Goal: Transaction & Acquisition: Purchase product/service

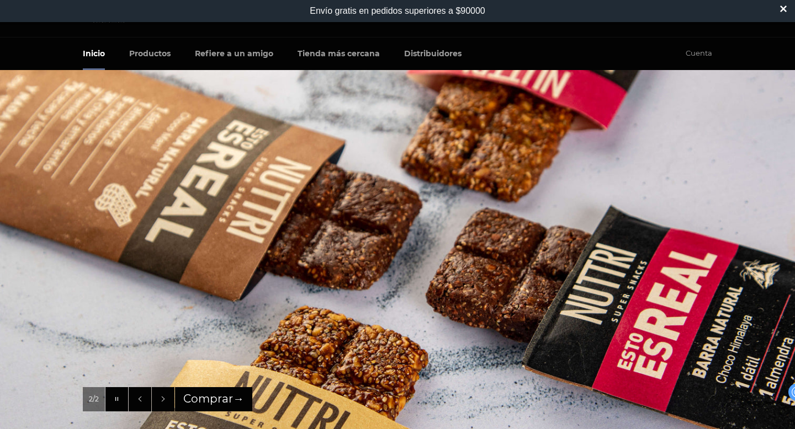
scroll to position [43, 0]
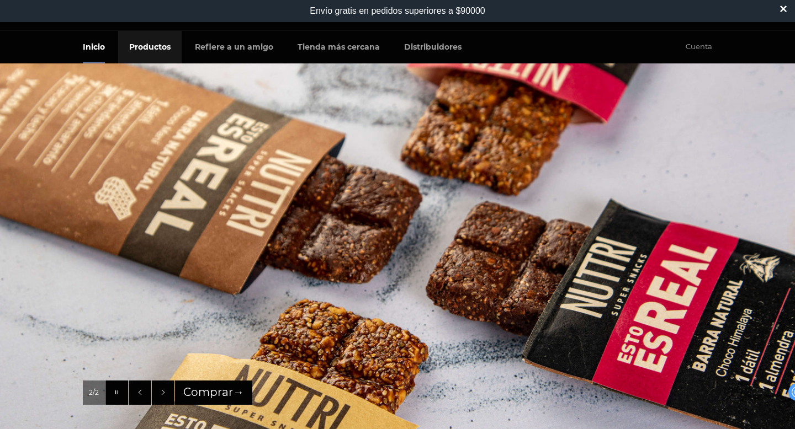
click at [152, 48] on link "Productos" at bounding box center [149, 47] width 63 height 33
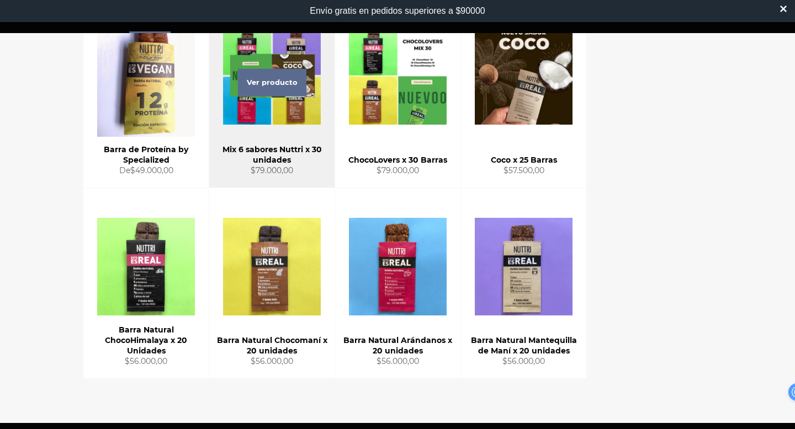
scroll to position [170, 0]
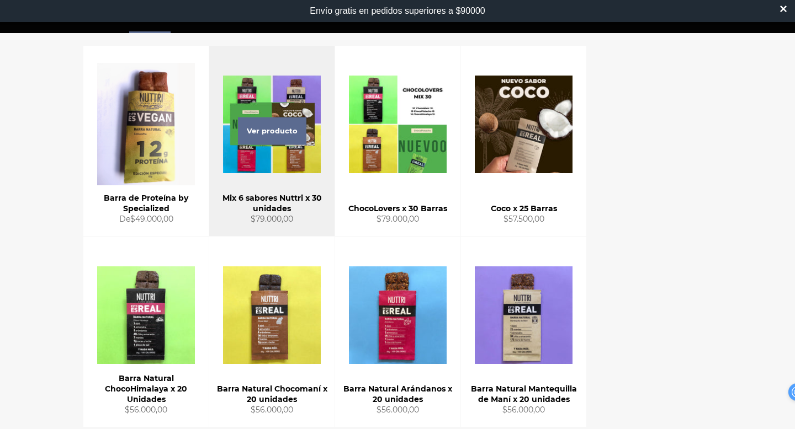
click at [274, 196] on div "Mix 6 sabores Nuttri x 30 unidades" at bounding box center [271, 204] width 111 height 22
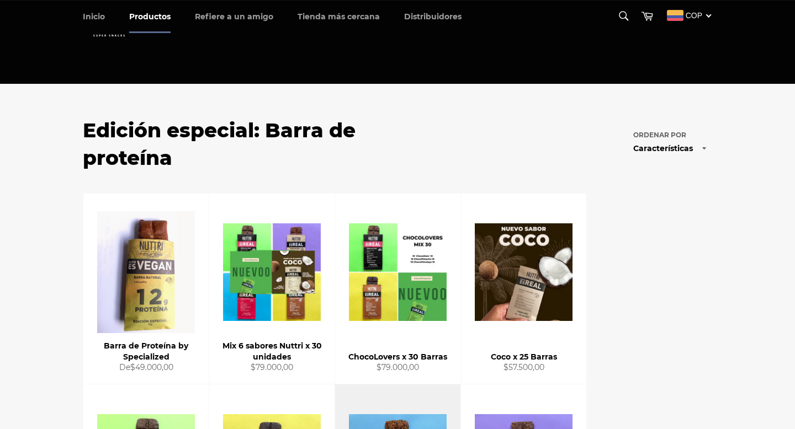
scroll to position [170, 0]
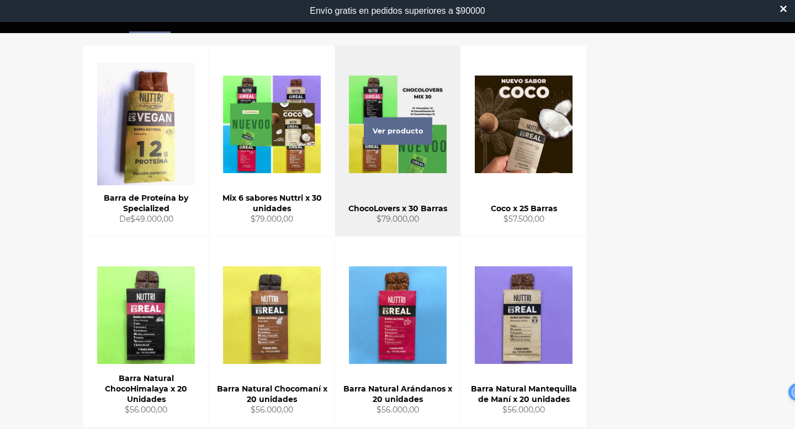
click at [407, 108] on div "Ver producto" at bounding box center [397, 141] width 125 height 190
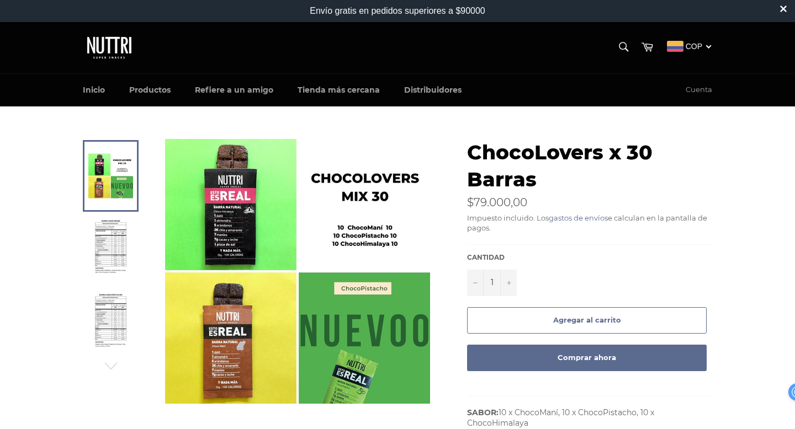
click at [110, 237] on img at bounding box center [111, 250] width 34 height 61
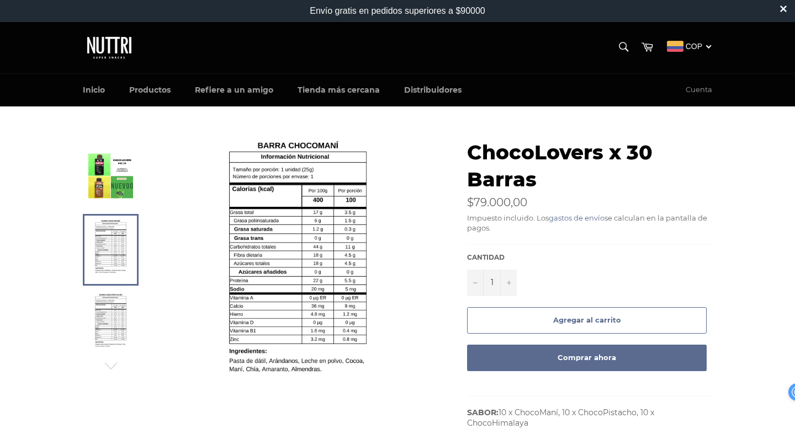
click at [114, 152] on link at bounding box center [111, 176] width 56 height 72
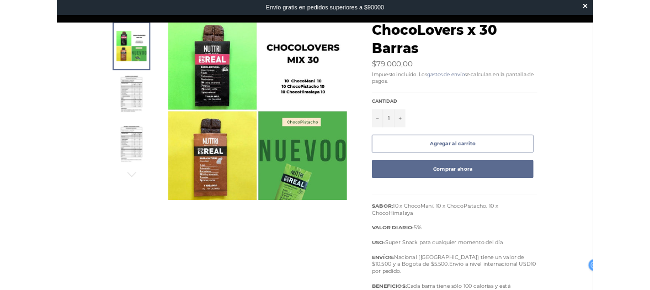
scroll to position [39, 0]
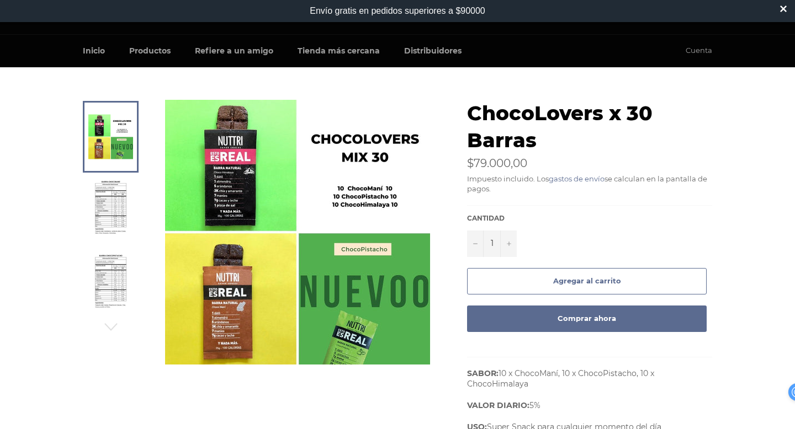
click at [229, 202] on img at bounding box center [297, 232] width 265 height 265
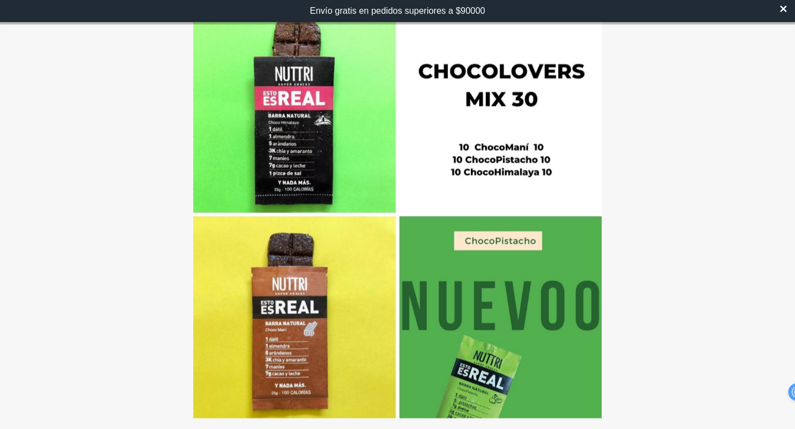
click at [784, 7] on icon at bounding box center [783, 9] width 7 height 7
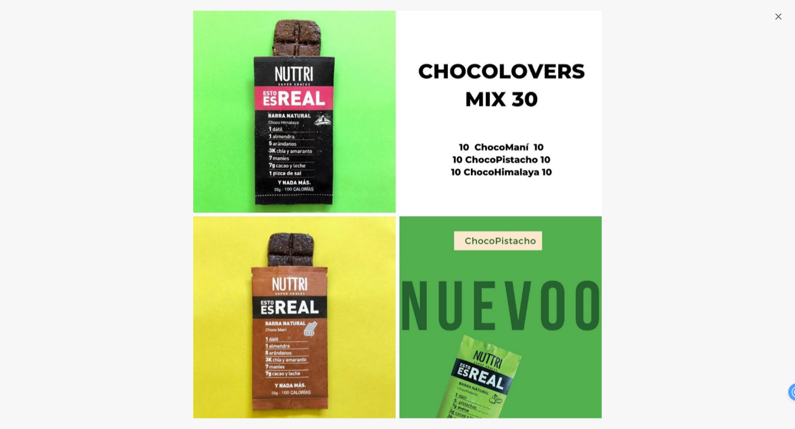
click at [781, 17] on icon "button" at bounding box center [778, 16] width 11 height 11
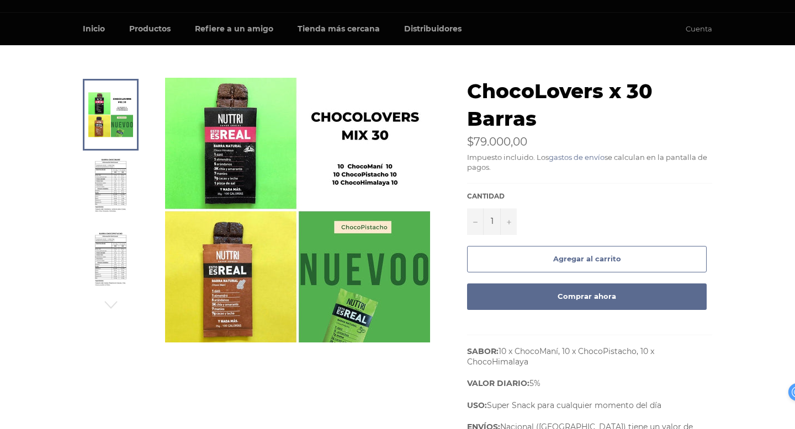
click at [584, 261] on span "Agregar al carrito" at bounding box center [587, 258] width 68 height 9
